Goal: Information Seeking & Learning: Learn about a topic

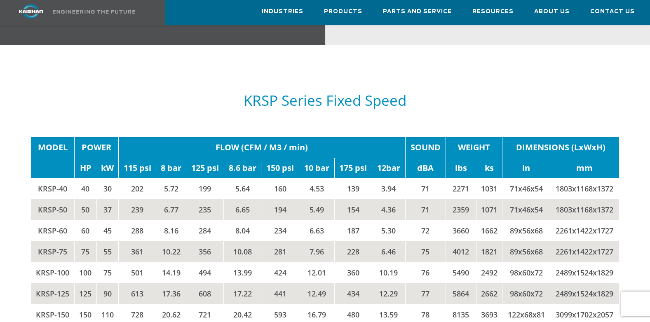
scroll to position [1274, 0]
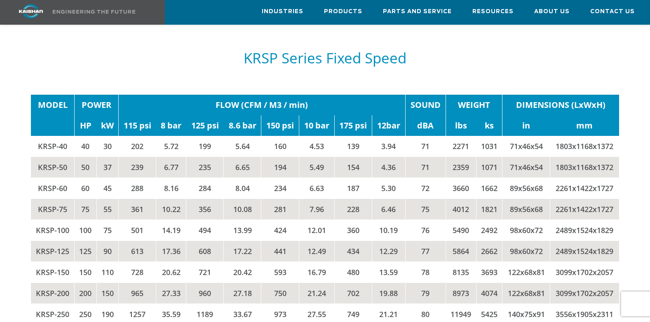
click at [63, 159] on td "KRSP-50" at bounding box center [53, 167] width 44 height 21
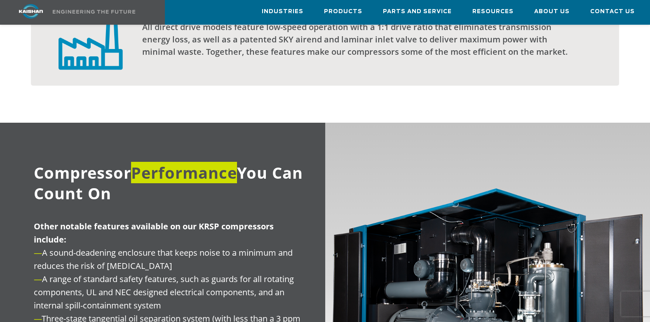
scroll to position [744, 0]
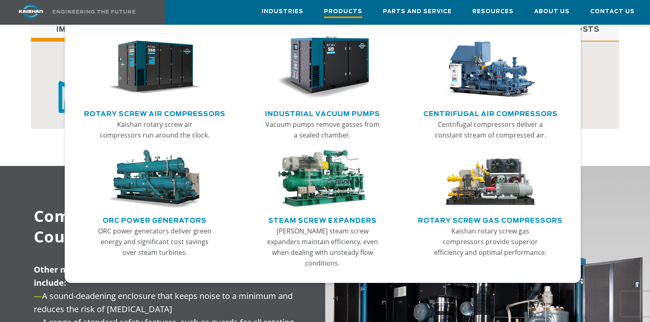
click at [341, 8] on span "Products" at bounding box center [343, 12] width 38 height 11
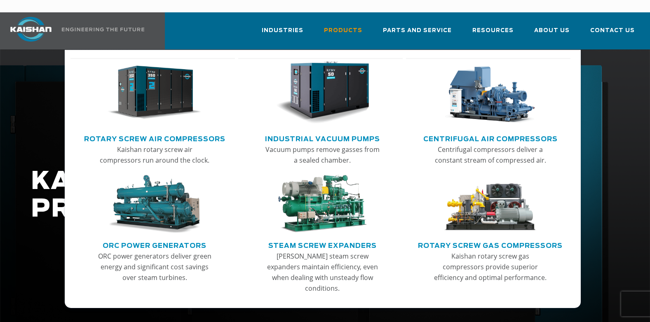
click at [148, 92] on img "Main menu" at bounding box center [155, 92] width 94 height 63
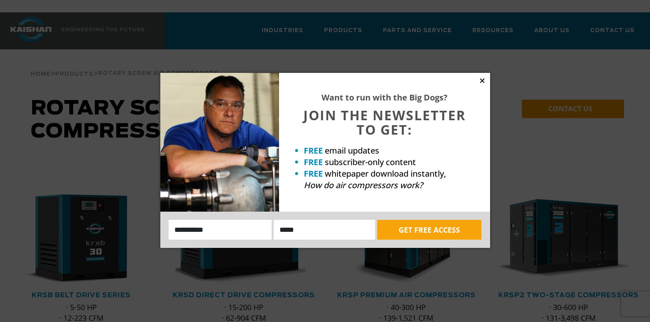
click at [481, 80] on icon at bounding box center [482, 80] width 7 height 7
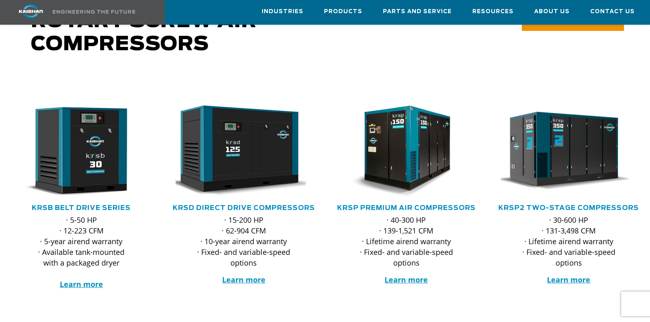
scroll to position [92, 0]
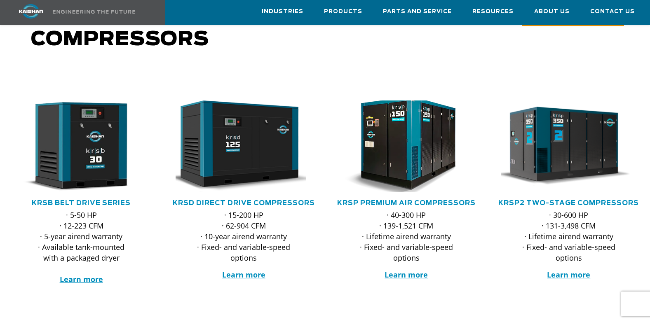
click at [414, 164] on img at bounding box center [400, 146] width 150 height 101
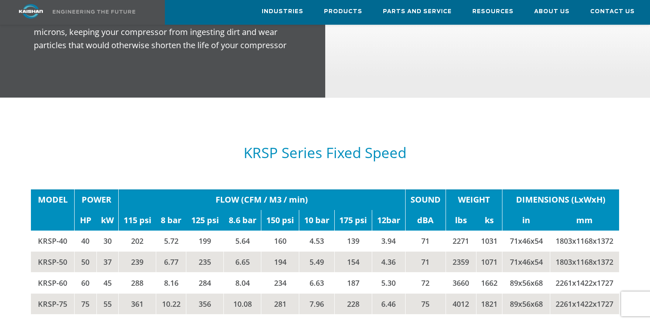
scroll to position [1238, 0]
